Goal: Transaction & Acquisition: Subscribe to service/newsletter

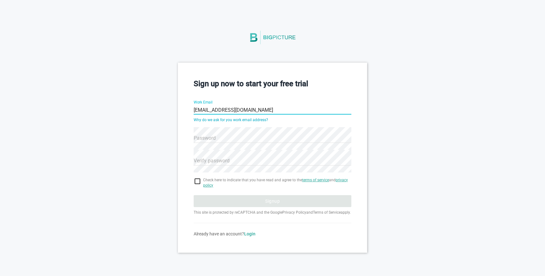
type input "[EMAIL_ADDRESS][DOMAIN_NAME]"
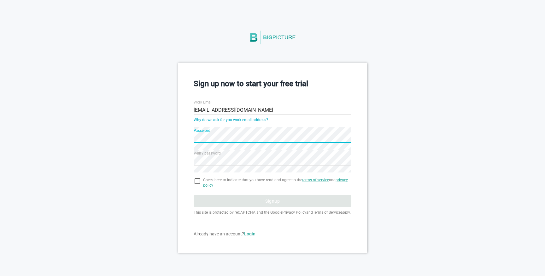
click at [197, 180] on input "checkbox" at bounding box center [272, 182] width 158 height 8
checkbox input "true"
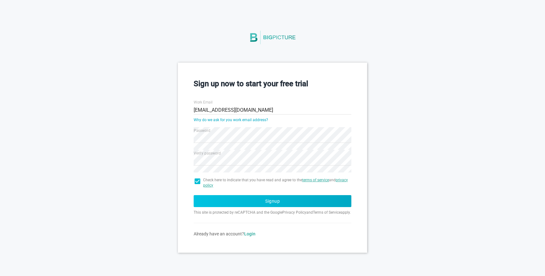
click at [242, 199] on button "Signup" at bounding box center [272, 201] width 158 height 12
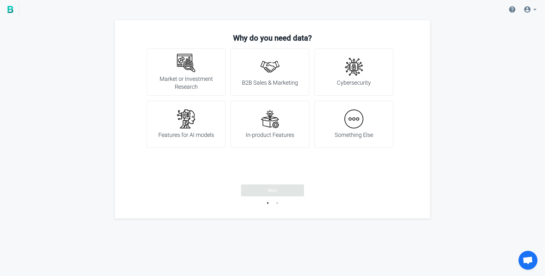
click at [274, 126] on img at bounding box center [269, 119] width 19 height 19
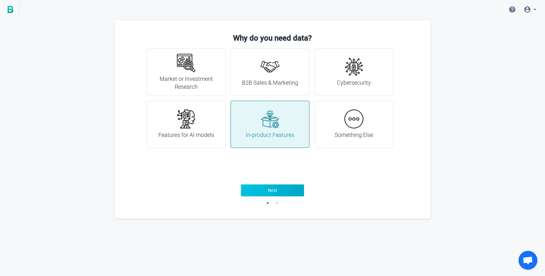
click at [274, 191] on span "Next" at bounding box center [273, 191] width 10 height 6
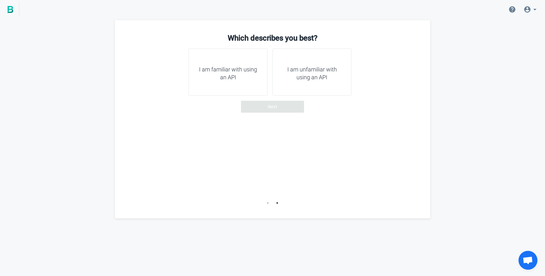
click at [253, 89] on div "I am familiar with using an API" at bounding box center [227, 72] width 79 height 47
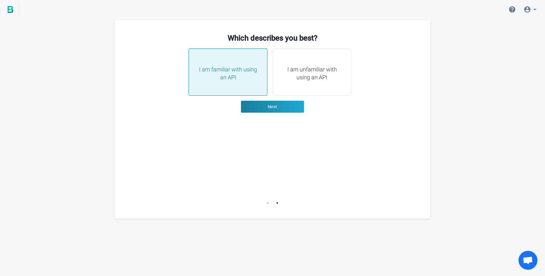
click at [294, 80] on h4 "I am unfamiliar with using an API" at bounding box center [311, 74] width 63 height 16
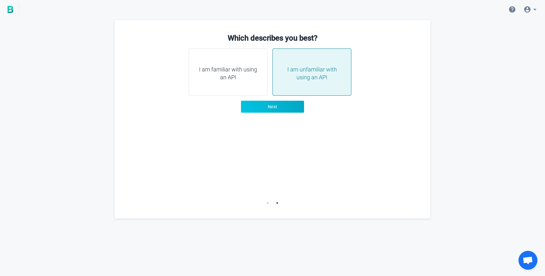
click at [278, 106] on button "Next" at bounding box center [272, 107] width 63 height 12
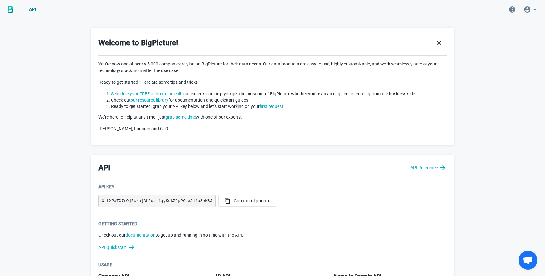
click at [9, 10] on img at bounding box center [11, 9] width 6 height 7
click at [440, 42] on icon "button" at bounding box center [439, 43] width 8 height 8
